Goal: Transaction & Acquisition: Purchase product/service

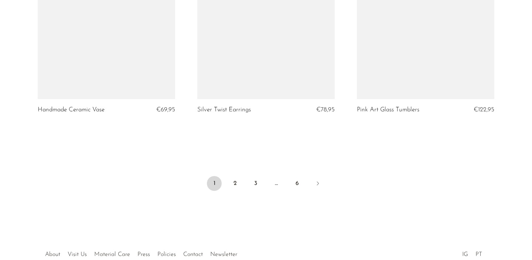
scroll to position [2696, 0]
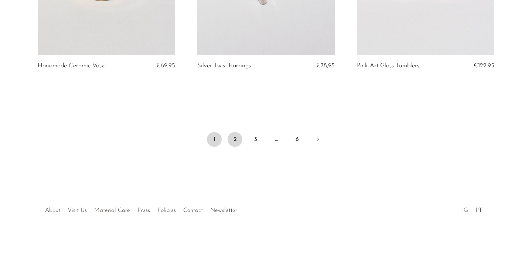
click at [235, 142] on link "2" at bounding box center [235, 139] width 15 height 15
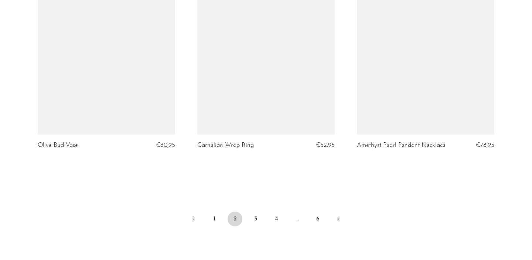
scroll to position [2702, 0]
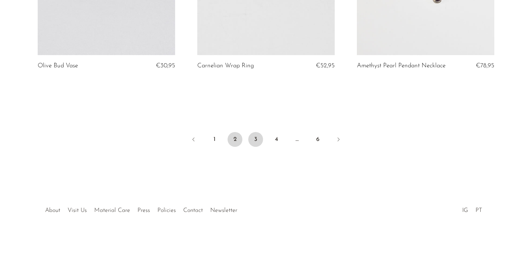
click at [256, 138] on link "3" at bounding box center [255, 139] width 15 height 15
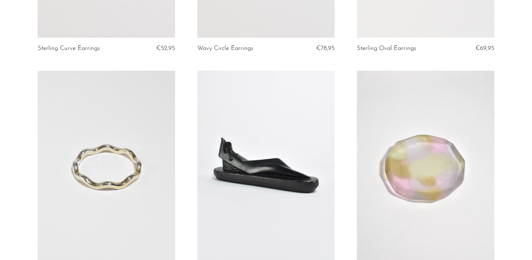
scroll to position [501, 0]
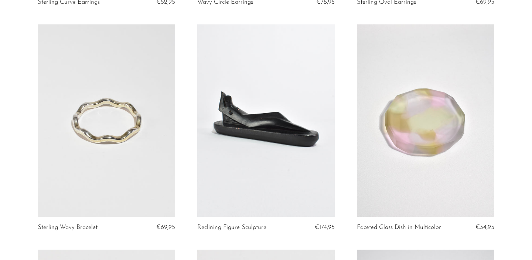
click at [255, 139] on link at bounding box center [265, 120] width 137 height 193
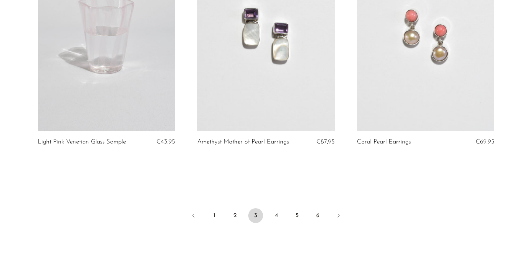
scroll to position [2709, 0]
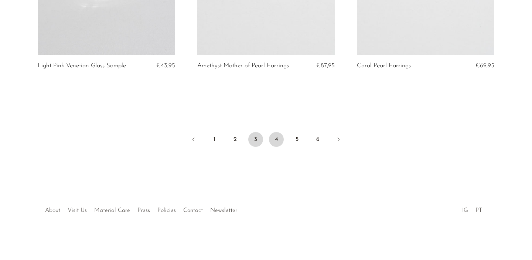
click at [281, 138] on link "4" at bounding box center [276, 139] width 15 height 15
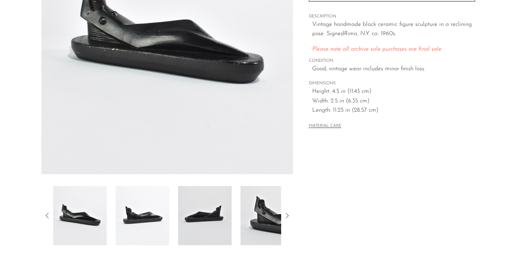
scroll to position [178, 0]
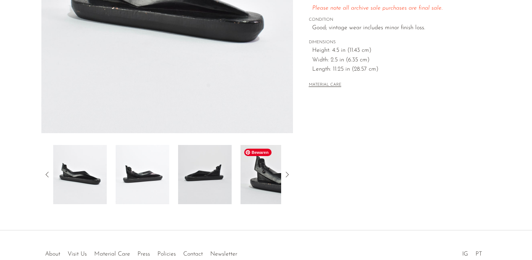
click at [259, 177] on img at bounding box center [268, 174] width 54 height 59
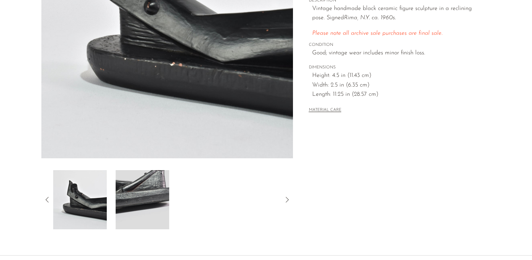
scroll to position [153, 0]
click at [51, 200] on icon at bounding box center [47, 199] width 9 height 9
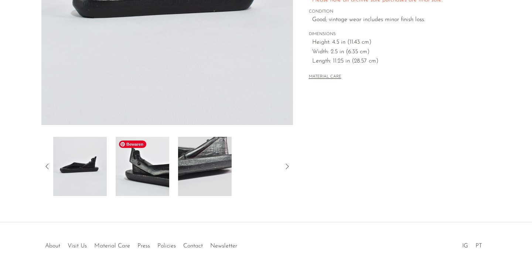
scroll to position [190, 0]
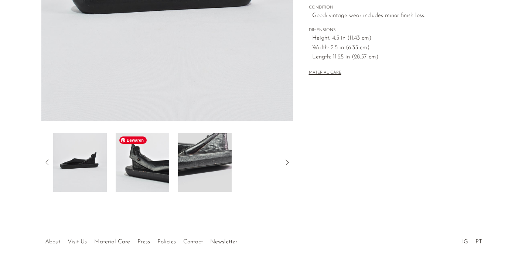
click at [146, 180] on img at bounding box center [143, 162] width 54 height 59
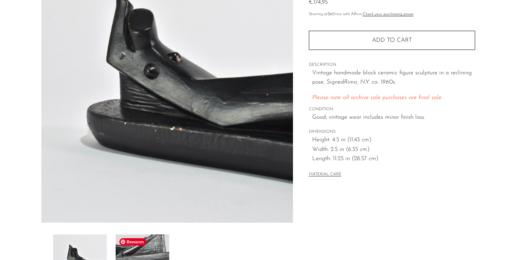
scroll to position [85, 0]
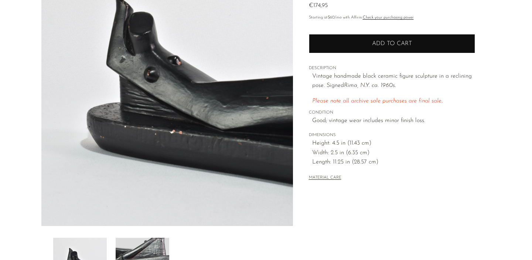
click at [363, 42] on button "Add to cart" at bounding box center [392, 43] width 166 height 19
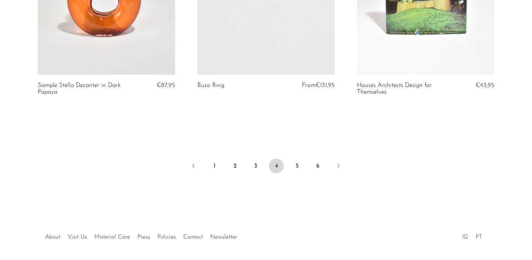
scroll to position [2692, 0]
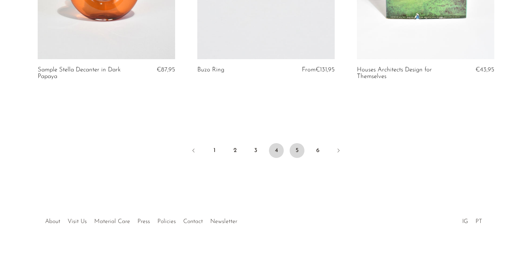
click at [297, 145] on link "5" at bounding box center [297, 150] width 15 height 15
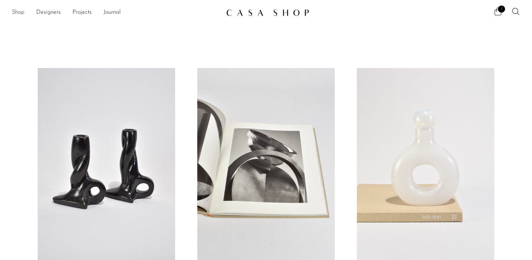
click at [14, 11] on link "Shop" at bounding box center [18, 13] width 13 height 10
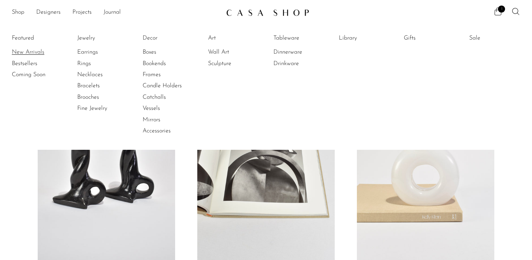
click at [28, 49] on link "New Arrivals" at bounding box center [39, 52] width 55 height 8
